Goal: Book appointment/travel/reservation

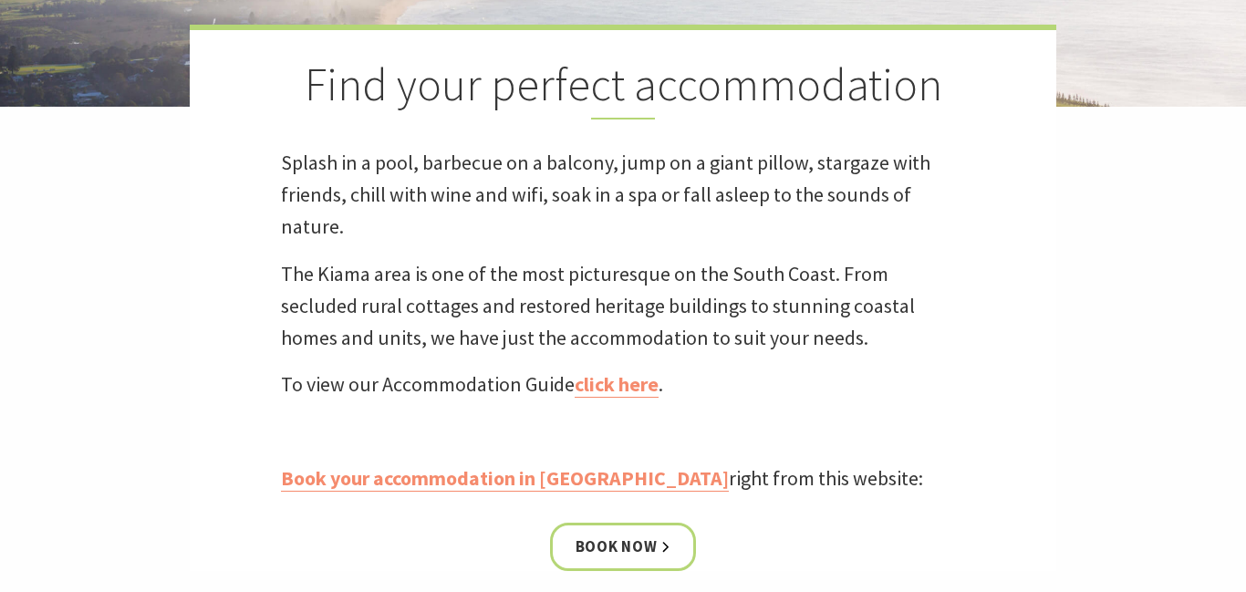
scroll to position [489, 0]
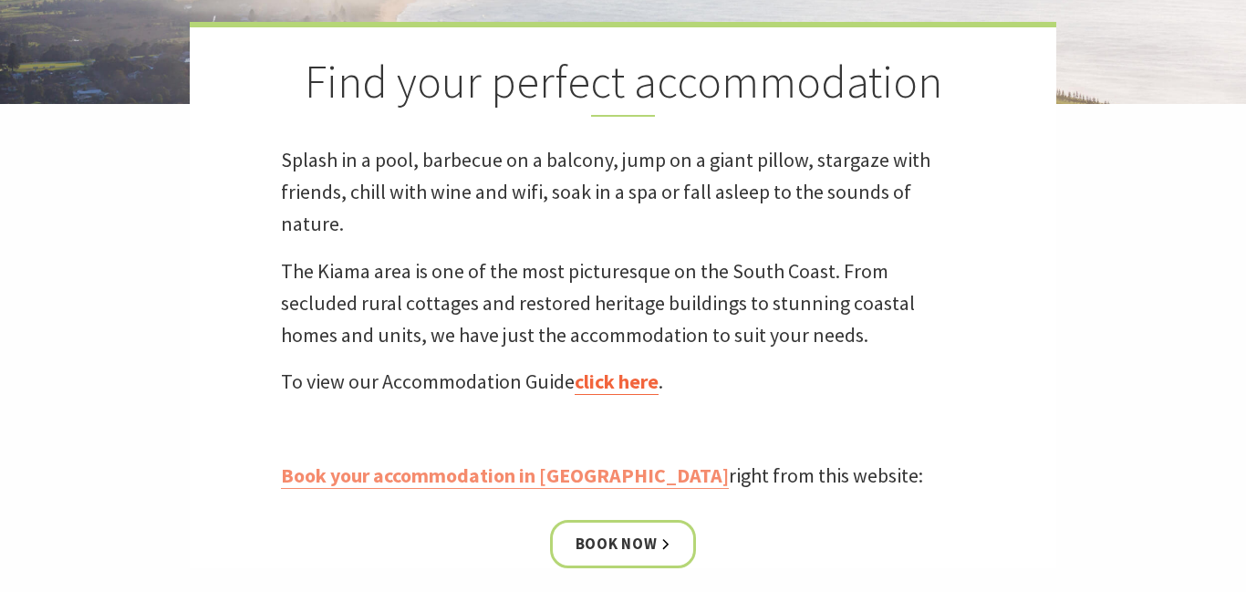
click at [610, 383] on link "click here" at bounding box center [617, 382] width 84 height 26
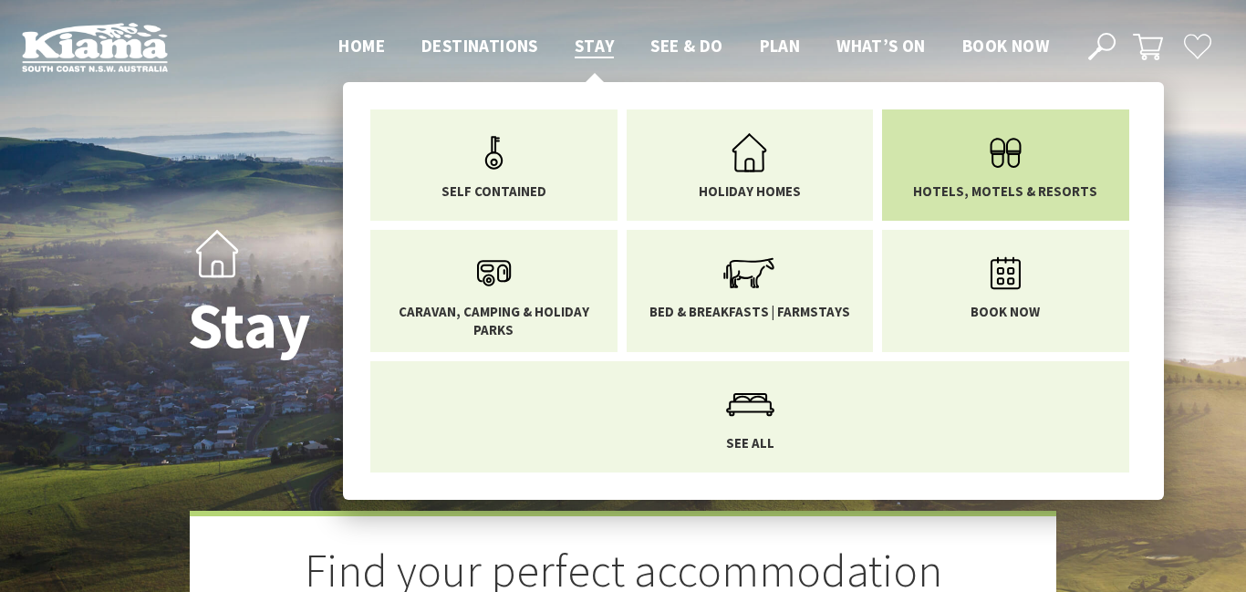
click at [921, 172] on link "Hotels, Motels & Resorts" at bounding box center [1006, 161] width 220 height 77
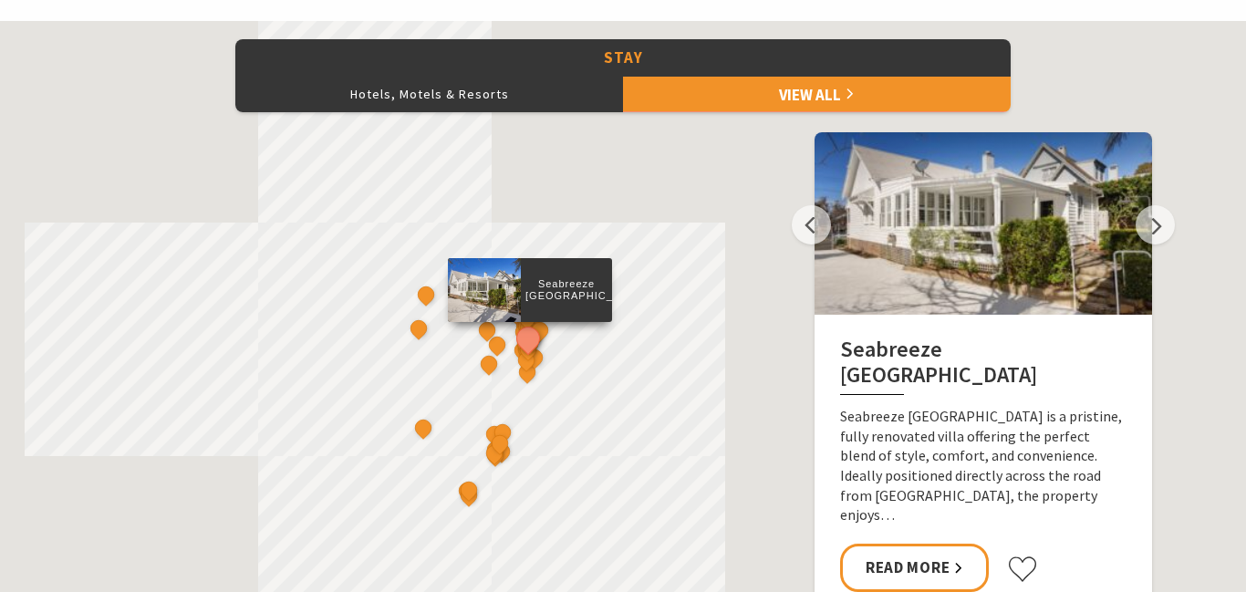
scroll to position [910, 0]
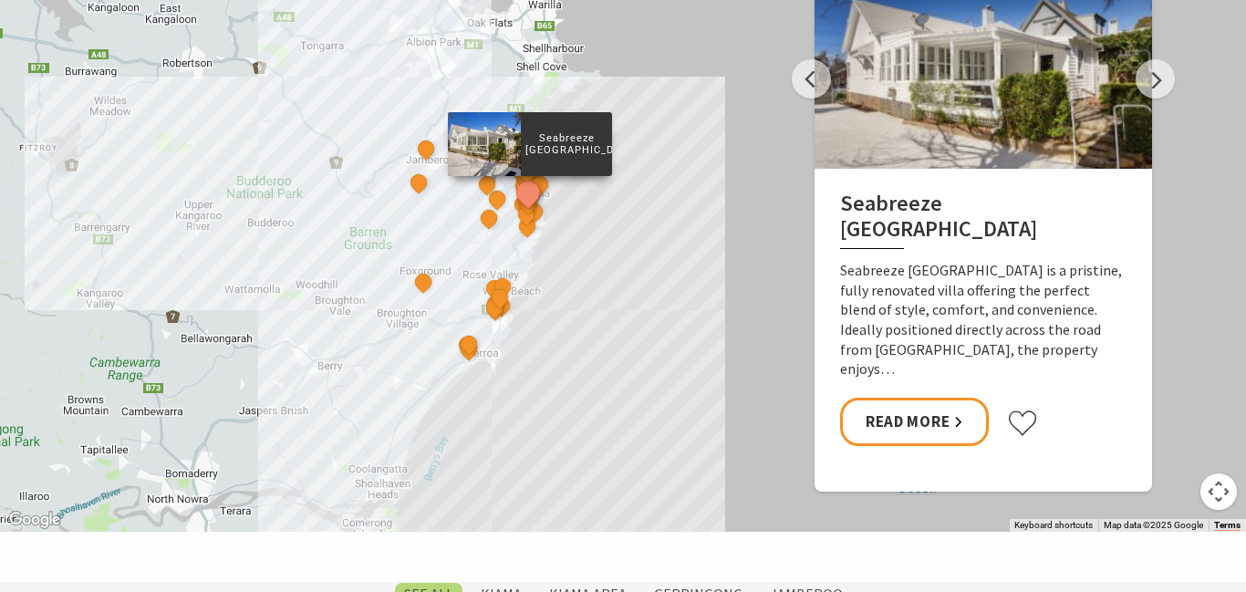
click at [587, 270] on div "Seabreeze [GEOGRAPHIC_DATA] The Sebel Kiama Seaside Escape 1 [GEOGRAPHIC_DATA] …" at bounding box center [623, 203] width 1246 height 657
click at [1159, 96] on button "Next" at bounding box center [1155, 78] width 39 height 39
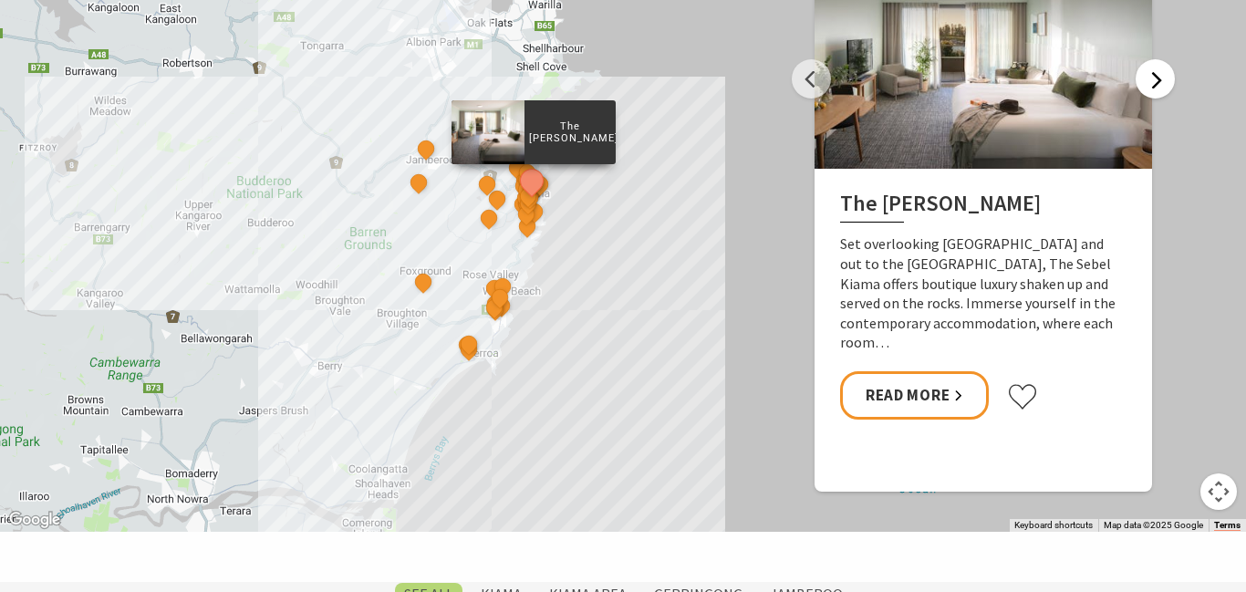
click at [1159, 93] on button "Next" at bounding box center [1155, 78] width 39 height 39
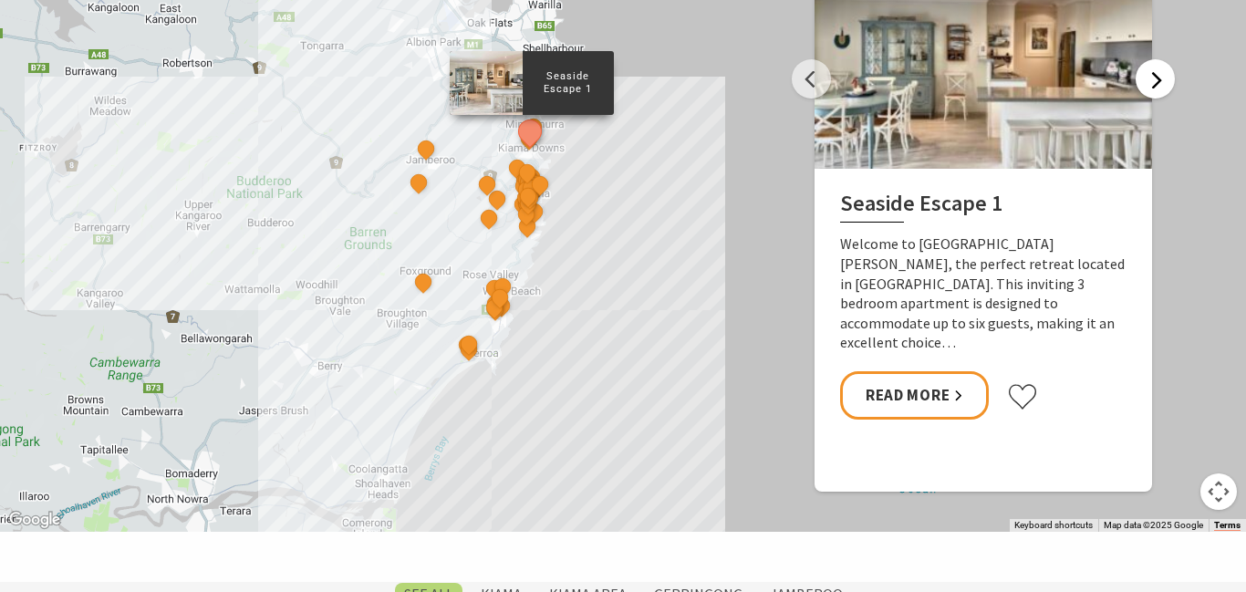
click at [1159, 92] on button "Next" at bounding box center [1155, 78] width 39 height 39
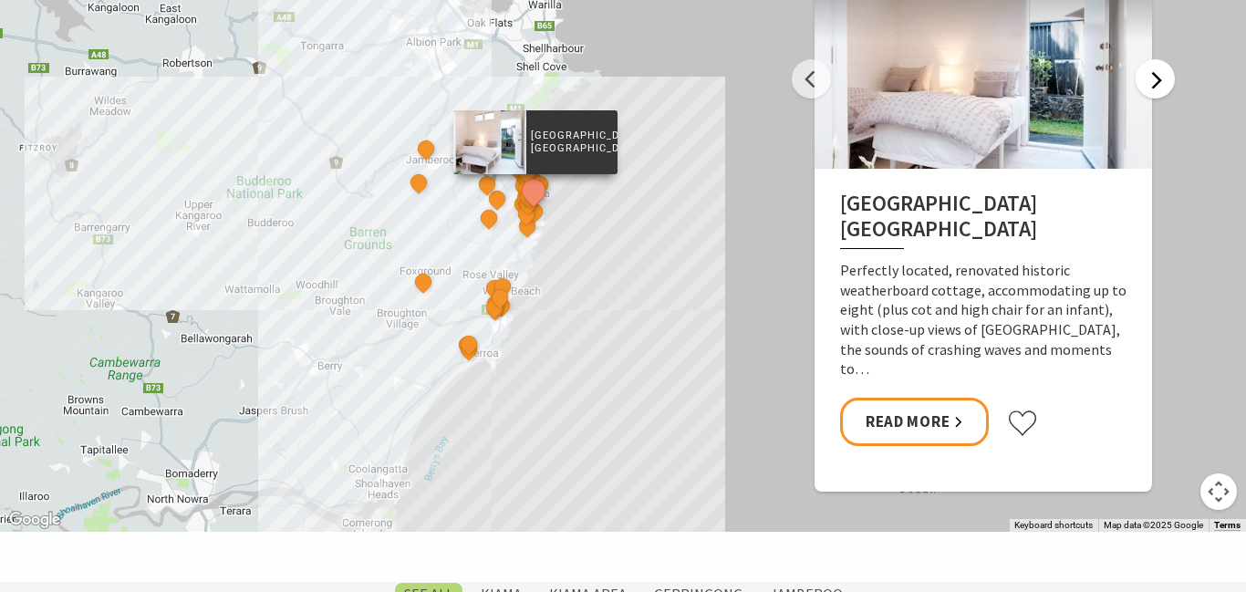
click at [1159, 97] on button "Next" at bounding box center [1155, 78] width 39 height 39
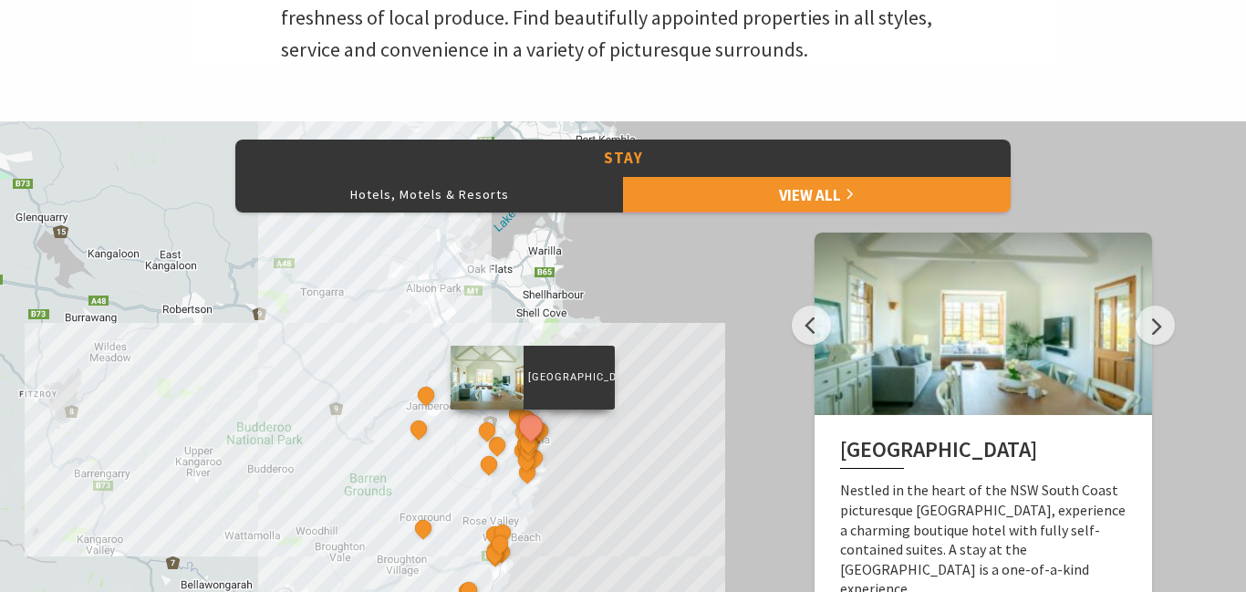
scroll to position [651, 0]
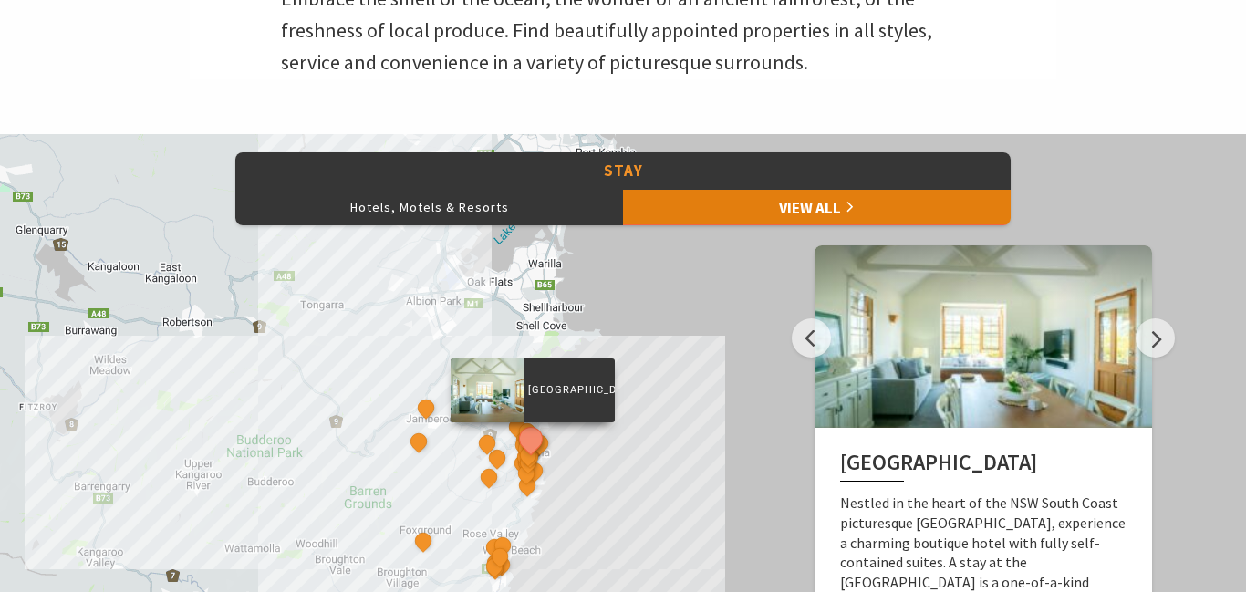
click at [838, 210] on link "View All" at bounding box center [817, 207] width 388 height 36
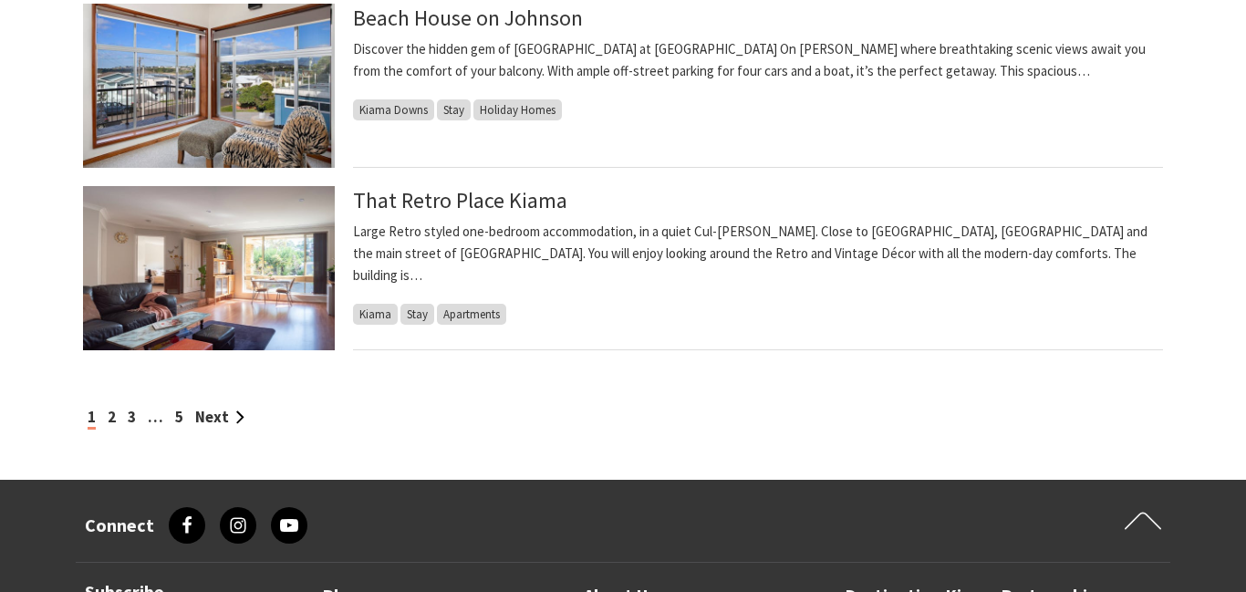
scroll to position [1964, 0]
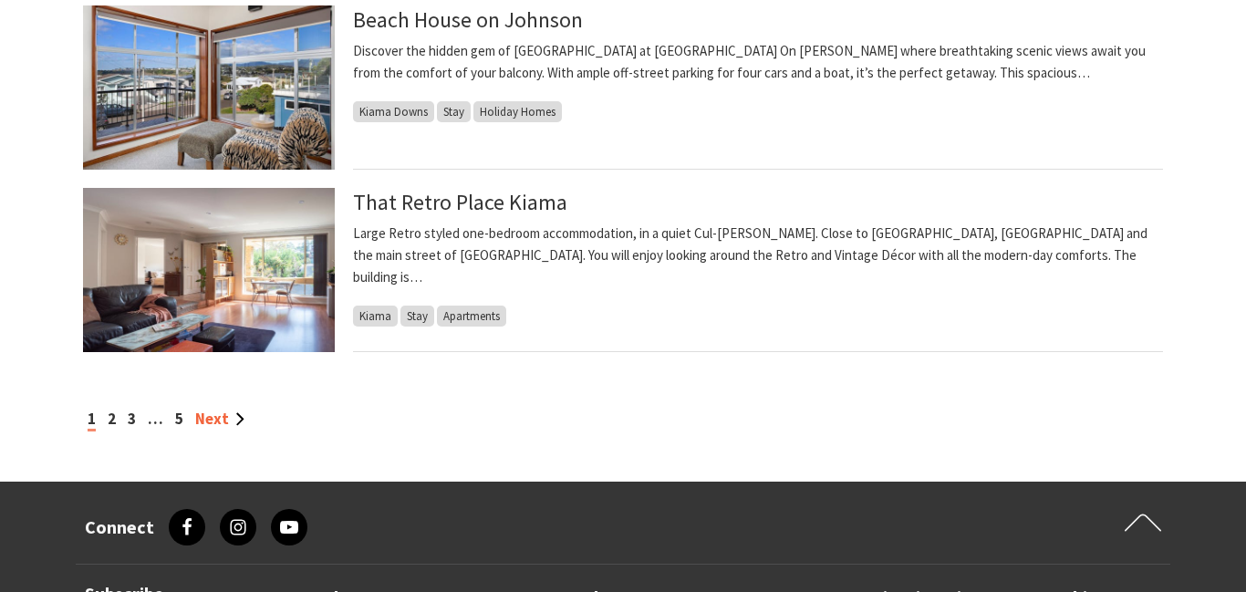
click at [222, 419] on link "Next" at bounding box center [219, 419] width 49 height 20
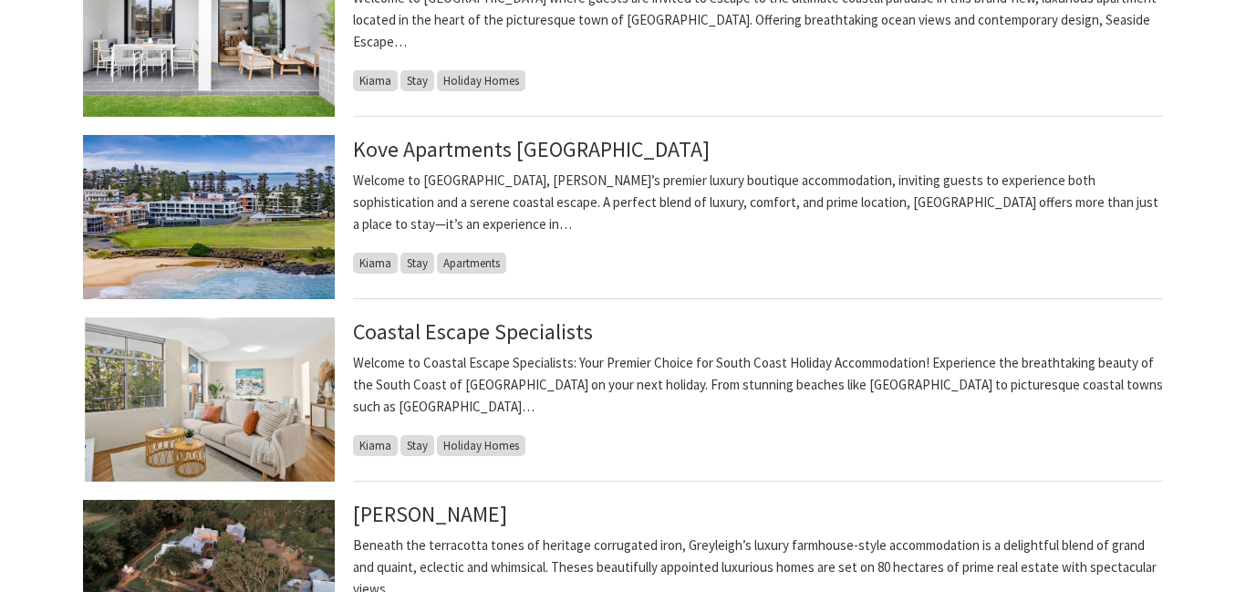
scroll to position [730, 0]
